Goal: Task Accomplishment & Management: Complete application form

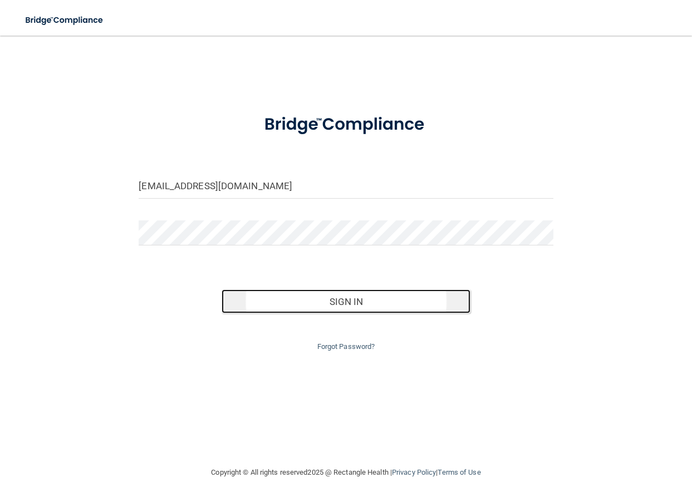
click at [362, 300] on button "Sign In" at bounding box center [346, 301] width 249 height 24
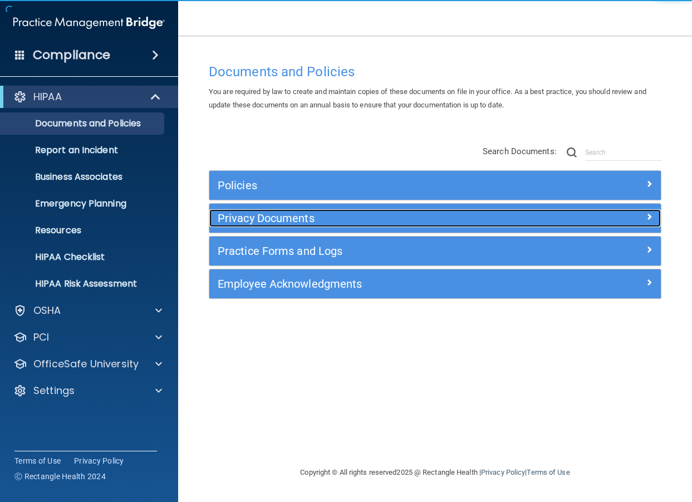
click at [267, 218] on h5 "Privacy Documents" at bounding box center [379, 218] width 322 height 12
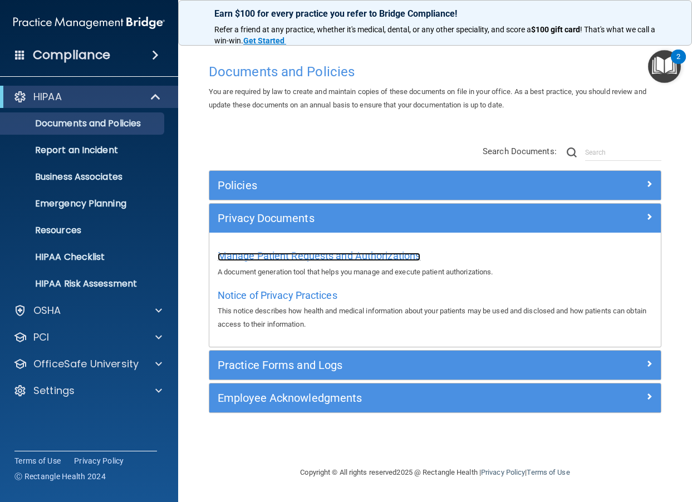
click at [275, 257] on span "Manage Patient Requests and Authorizations" at bounding box center [319, 256] width 203 height 12
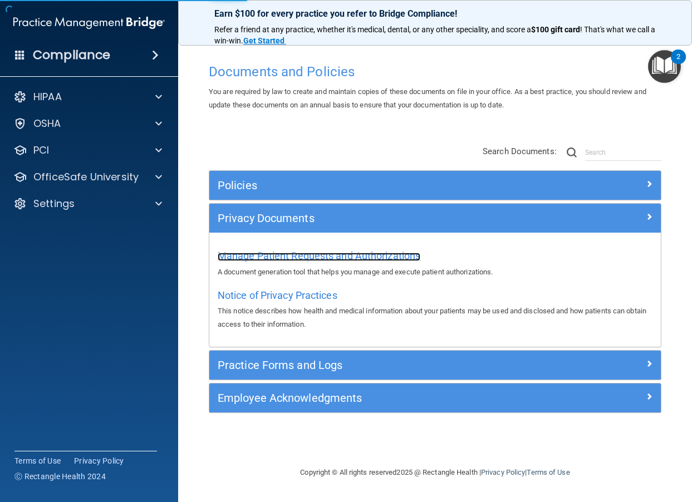
click at [267, 252] on span "Manage Patient Requests and Authorizations" at bounding box center [319, 256] width 203 height 12
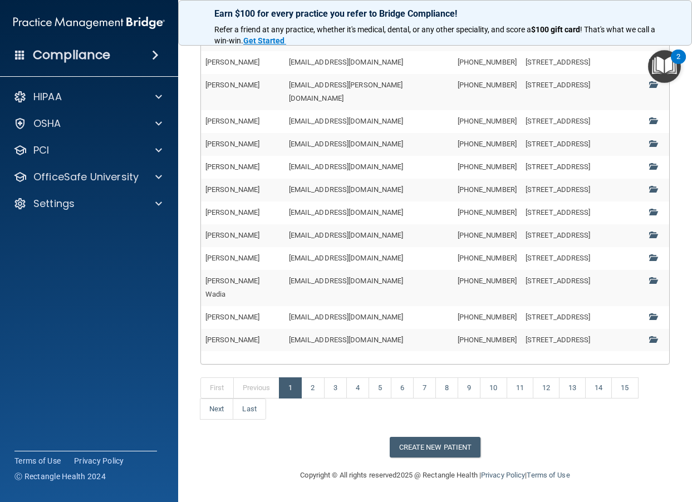
scroll to position [395, 0]
click at [426, 448] on button "Create New Patient" at bounding box center [435, 447] width 91 height 21
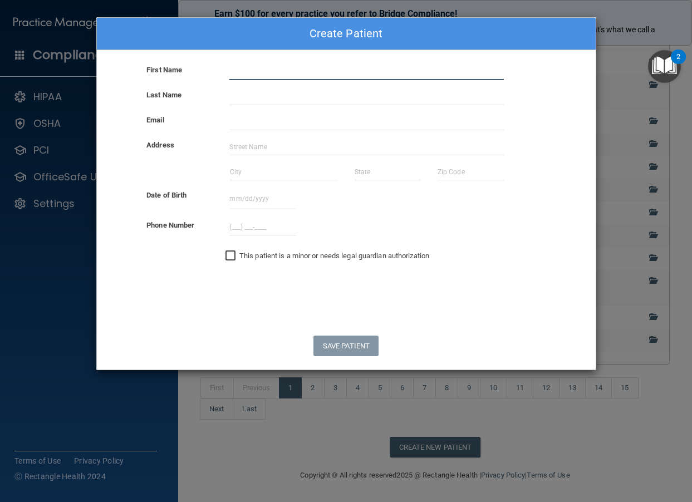
click at [276, 73] on input "text" at bounding box center [366, 71] width 274 height 17
type input "[PERSON_NAME]"
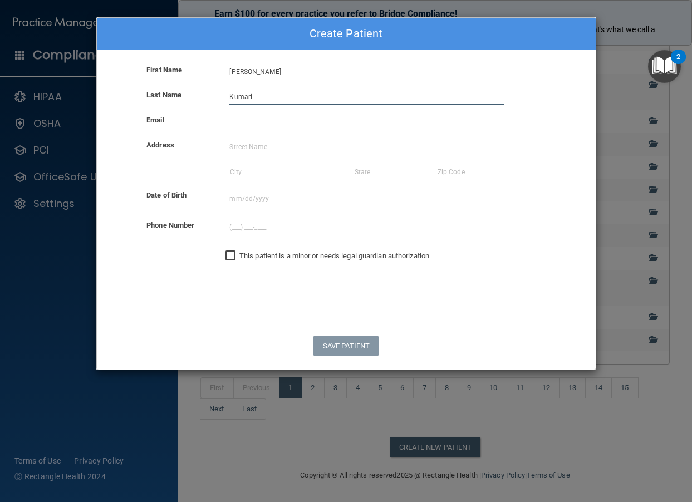
type input "Kumari"
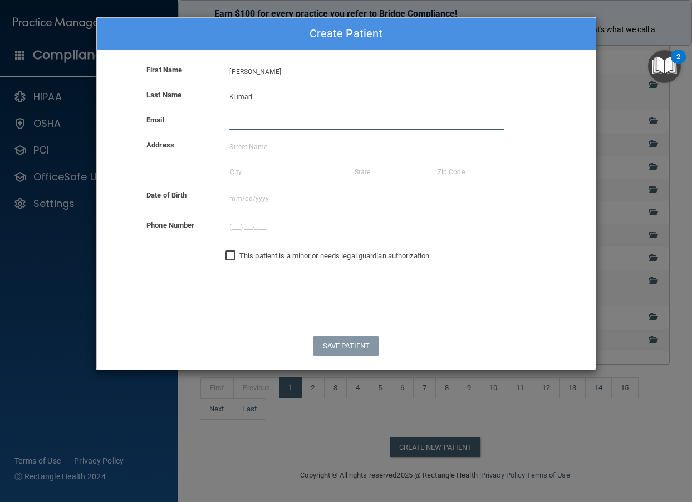
paste input "[EMAIL_ADDRESS][DOMAIN_NAME]"
type input "[EMAIL_ADDRESS][DOMAIN_NAME]"
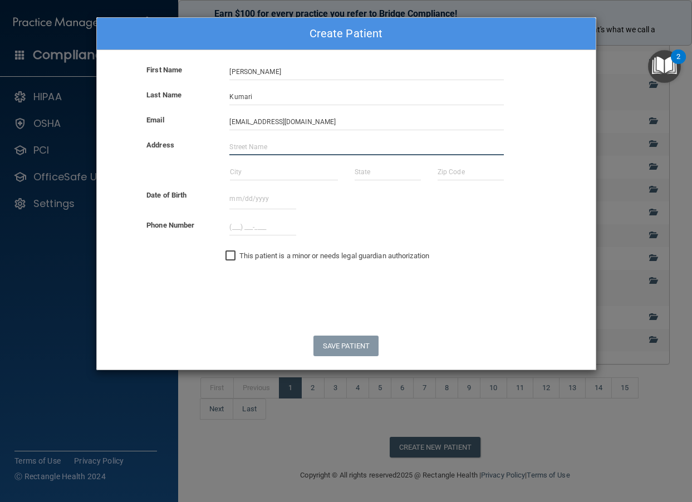
click at [264, 149] on input "text" at bounding box center [366, 147] width 274 height 17
click at [470, 250] on div "This patient is a minor or needs legal guardian authorization" at bounding box center [410, 255] width 370 height 13
click at [305, 146] on input "text" at bounding box center [366, 147] width 274 height 17
type input "?"
click at [243, 169] on input "text" at bounding box center [284, 172] width 108 height 17
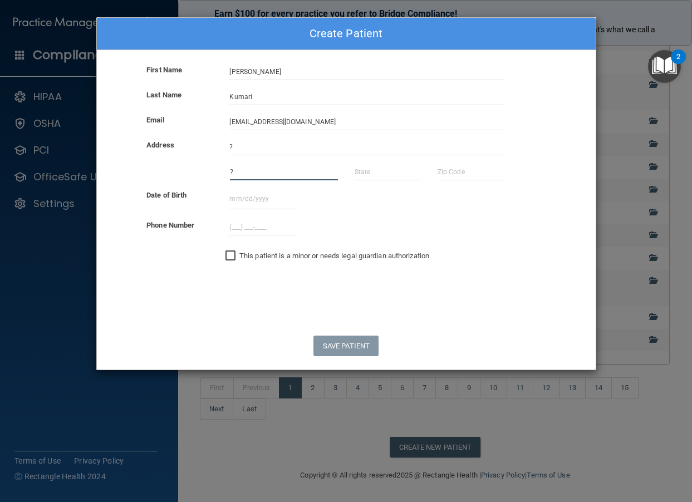
type input "?"
click at [368, 173] on input "text" at bounding box center [388, 172] width 66 height 17
type input "?"
click at [448, 178] on input "text" at bounding box center [471, 172] width 66 height 17
type input "00000"
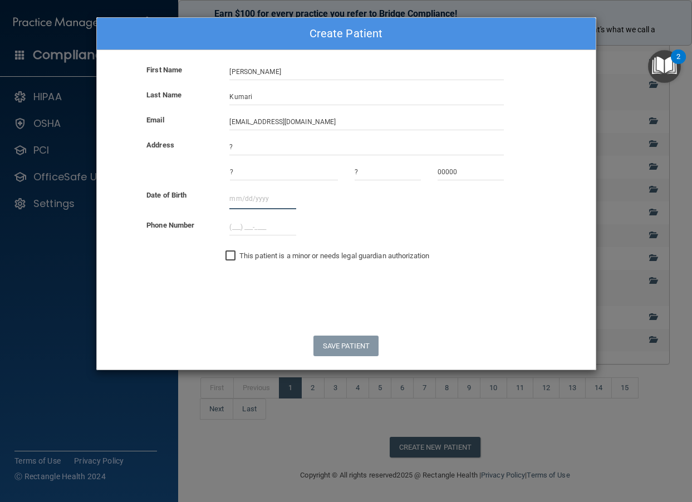
click at [278, 205] on input "text" at bounding box center [262, 199] width 66 height 21
click at [552, 238] on div "Phone Number" at bounding box center [346, 231] width 515 height 25
click at [257, 199] on input "text" at bounding box center [262, 199] width 66 height 21
paste input "[DATE]"
type input "[DATE]"
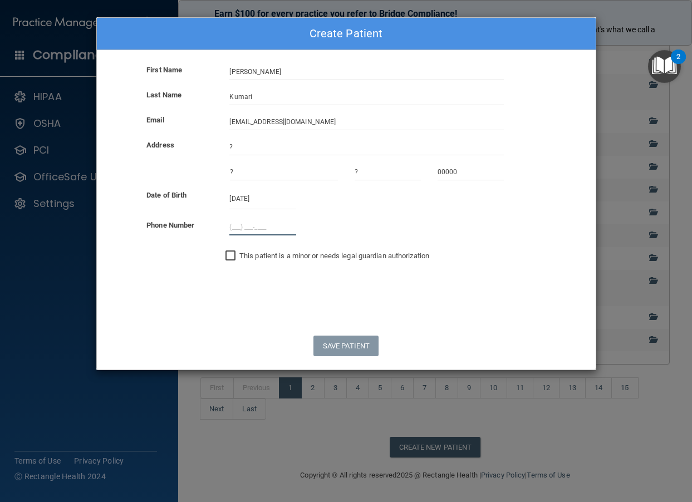
type input "(___) ___-____"
click at [236, 223] on input "(___) ___-____" at bounding box center [262, 227] width 66 height 17
type input "(___) ___-____"
click at [257, 361] on form "First Name [PERSON_NAME] Last Name [PERSON_NAME] Email [EMAIL_ADDRESS][DOMAIN_N…" at bounding box center [346, 216] width 499 height 306
click at [238, 229] on input "(___) ___-____" at bounding box center [262, 227] width 66 height 17
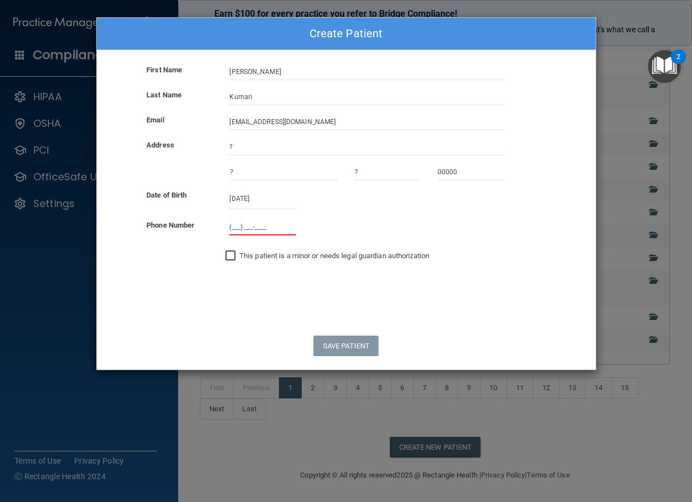
paste input "703) 728-3232"
type input "[PHONE_NUMBER]"
click at [344, 344] on button "Save Patient" at bounding box center [345, 346] width 65 height 21
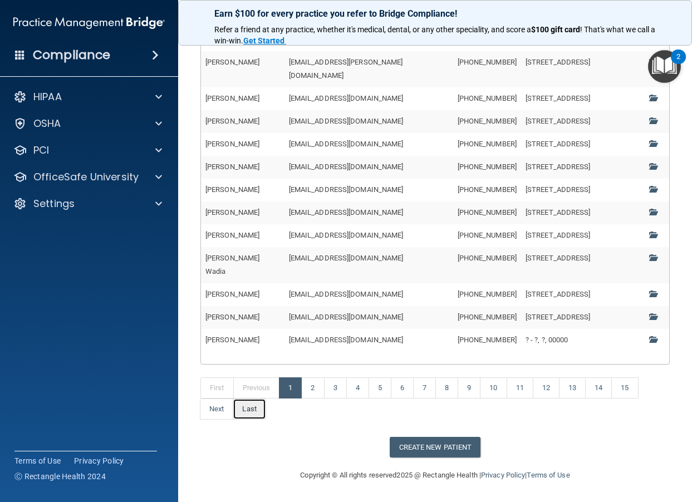
click at [244, 420] on link "Last" at bounding box center [249, 409] width 33 height 21
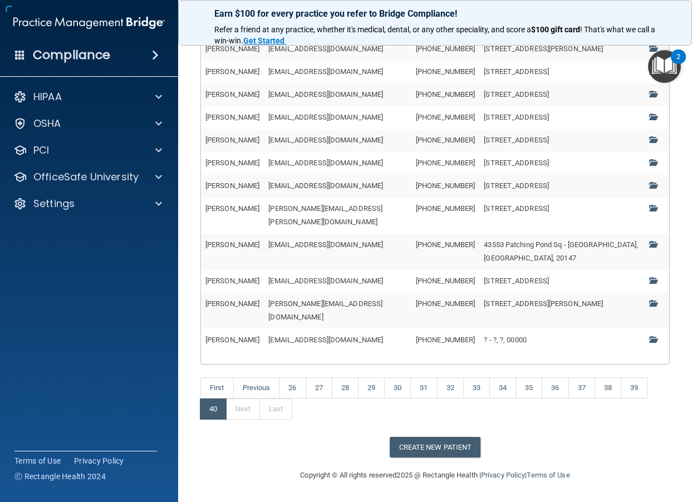
scroll to position [135, 0]
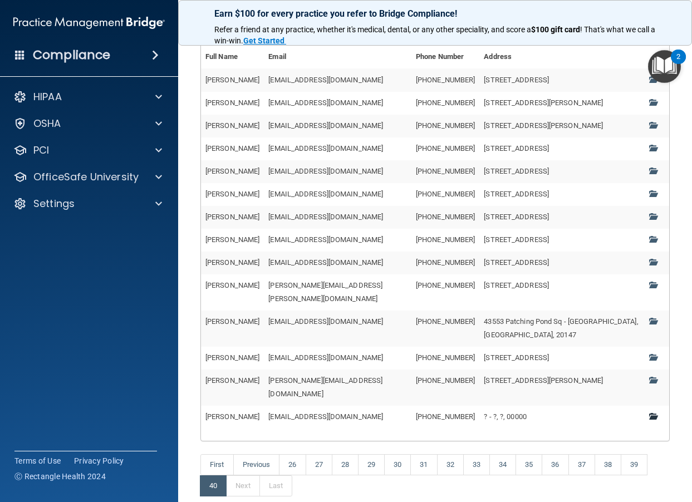
click at [649, 413] on span at bounding box center [652, 416] width 7 height 7
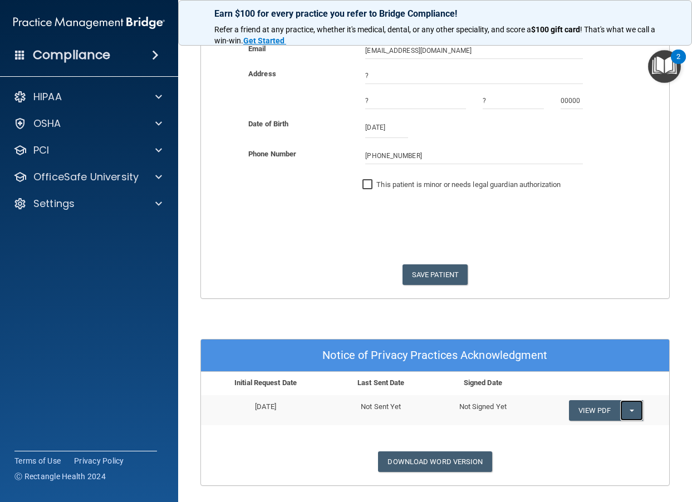
click at [620, 411] on button "Split button!" at bounding box center [631, 410] width 23 height 21
click at [609, 430] on link "Send Acknowledgment" at bounding box center [617, 433] width 96 height 17
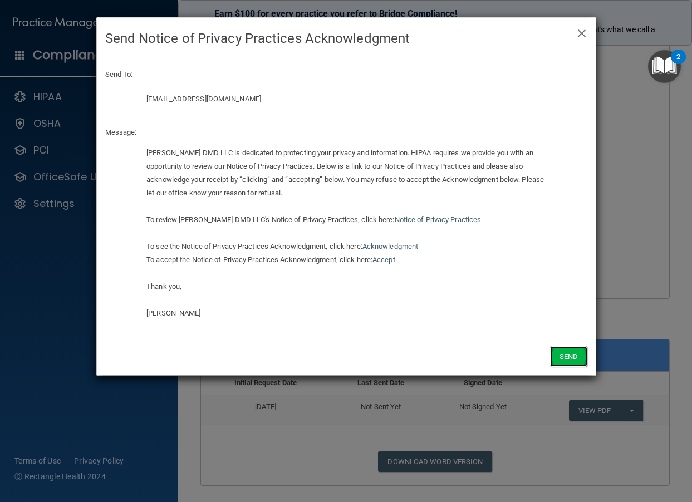
click at [556, 355] on button "Send" at bounding box center [568, 356] width 37 height 21
